Goal: Navigation & Orientation: Find specific page/section

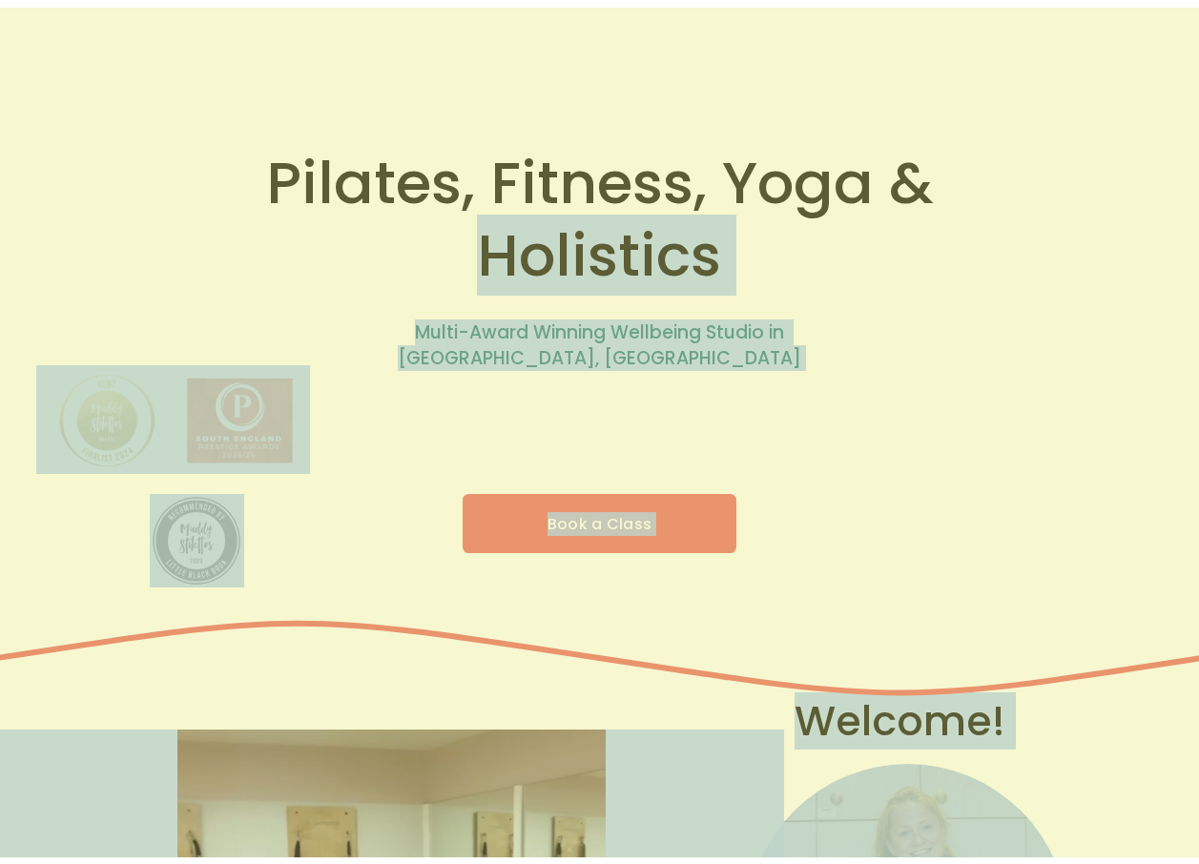
scroll to position [59, 0]
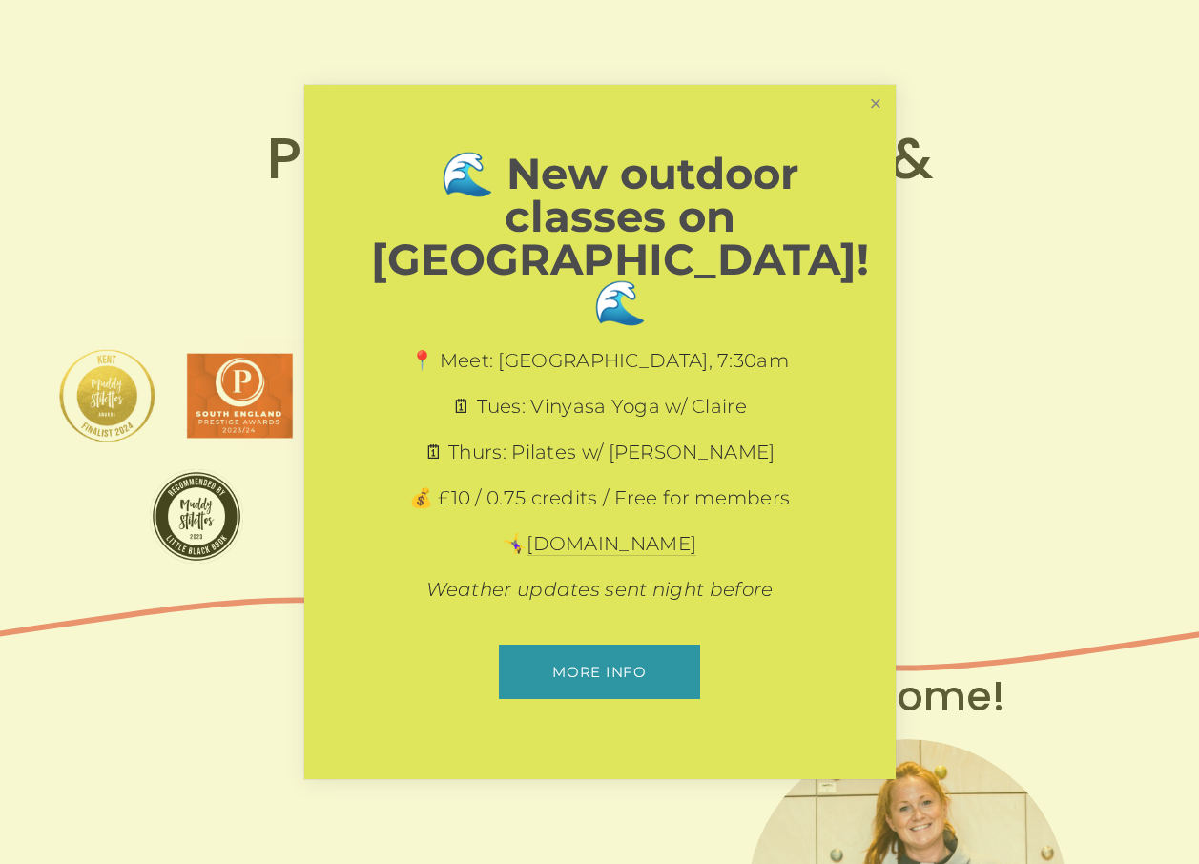
click at [883, 121] on link "Close" at bounding box center [875, 104] width 33 height 33
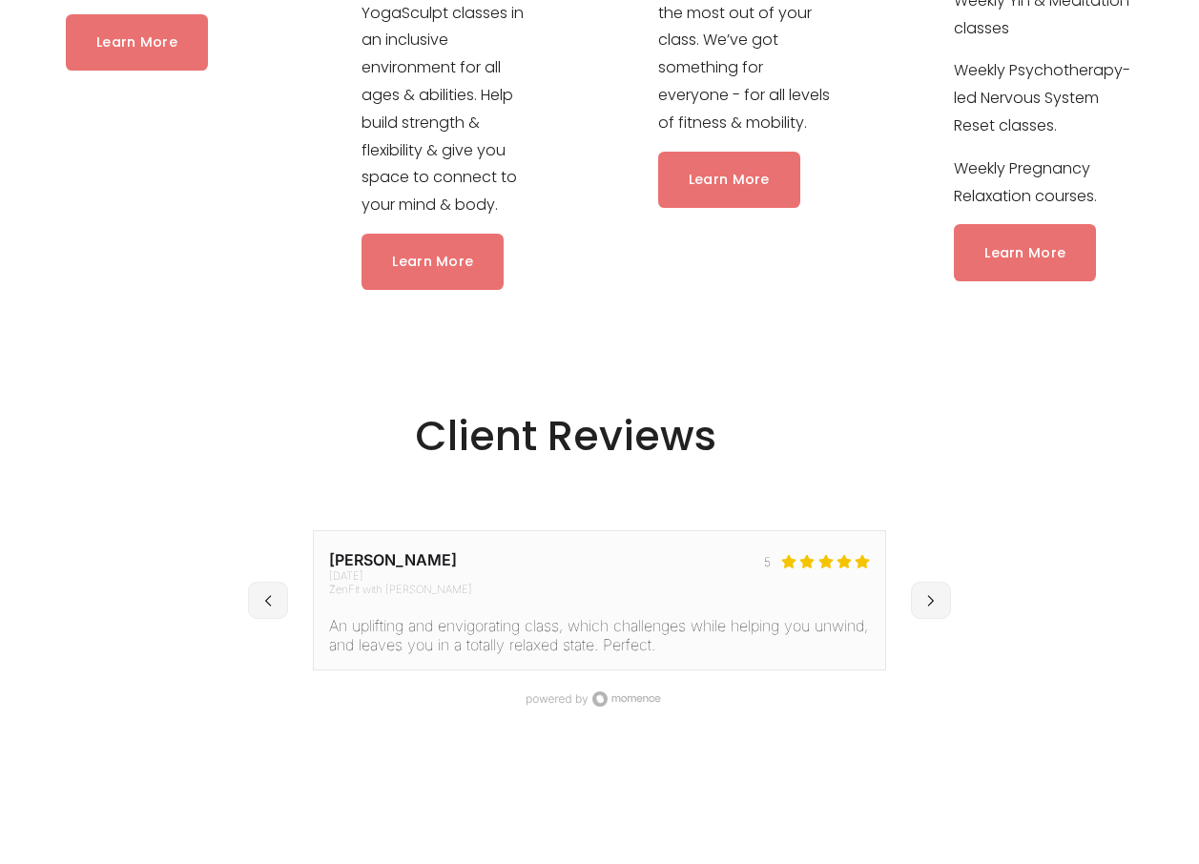
scroll to position [2391, 0]
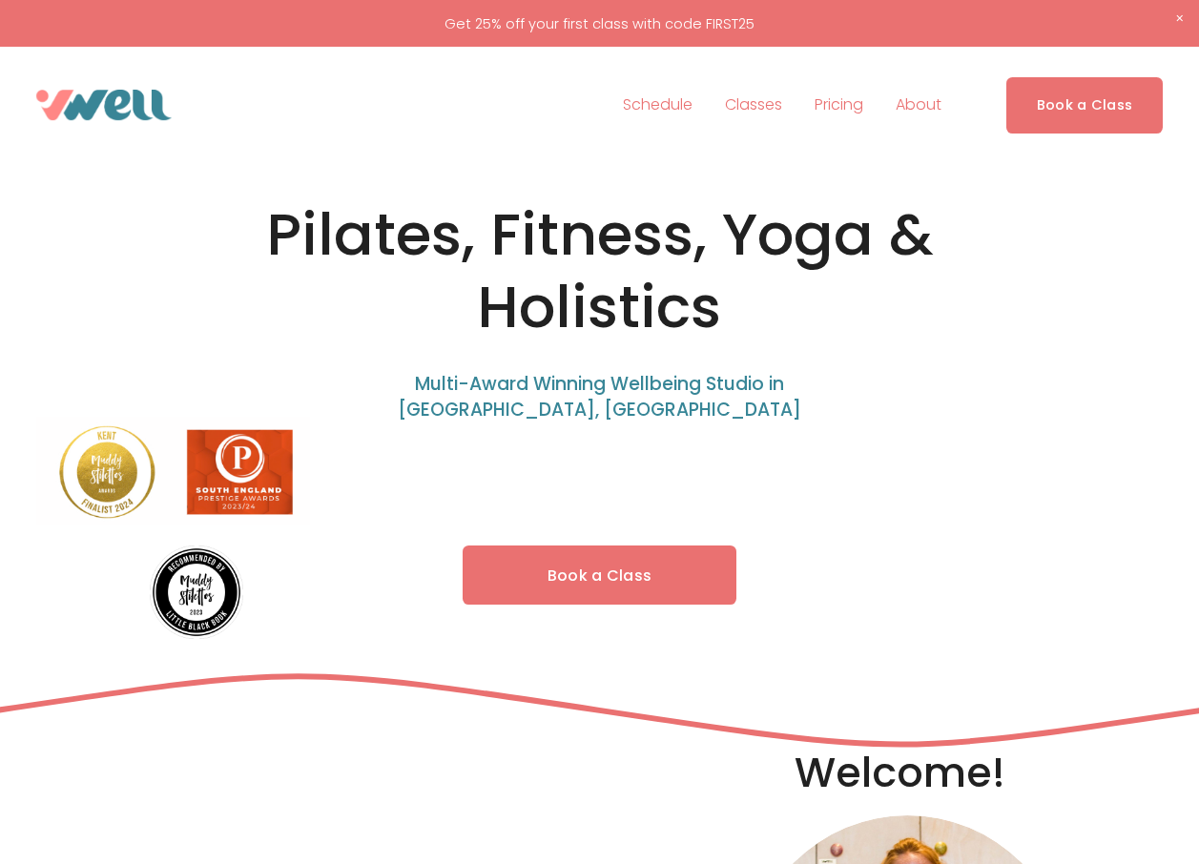
click at [751, 110] on span "Classes" at bounding box center [753, 106] width 57 height 28
